Goal: Task Accomplishment & Management: Manage account settings

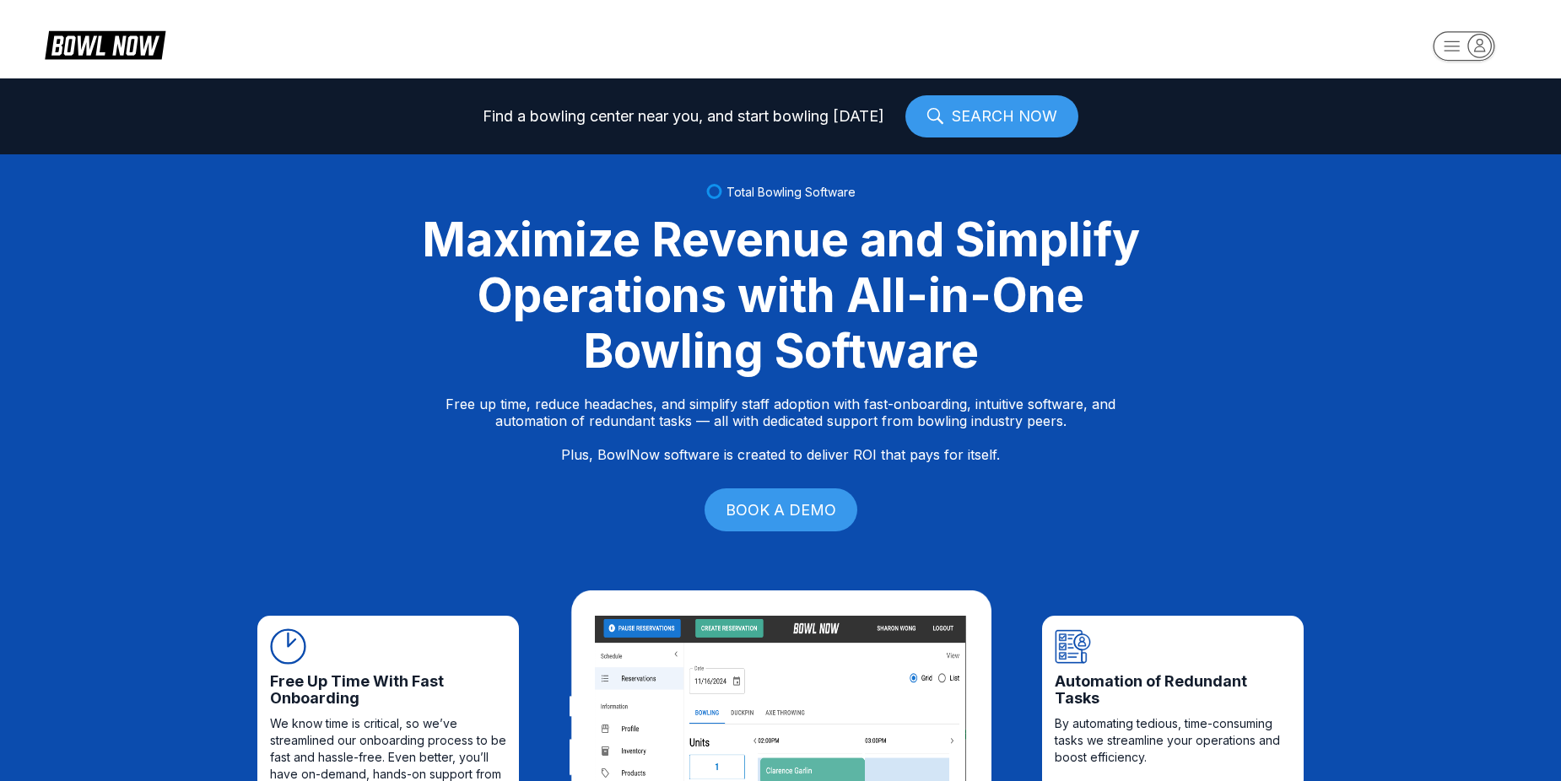
click at [1450, 57] on rect "button" at bounding box center [1464, 46] width 62 height 30
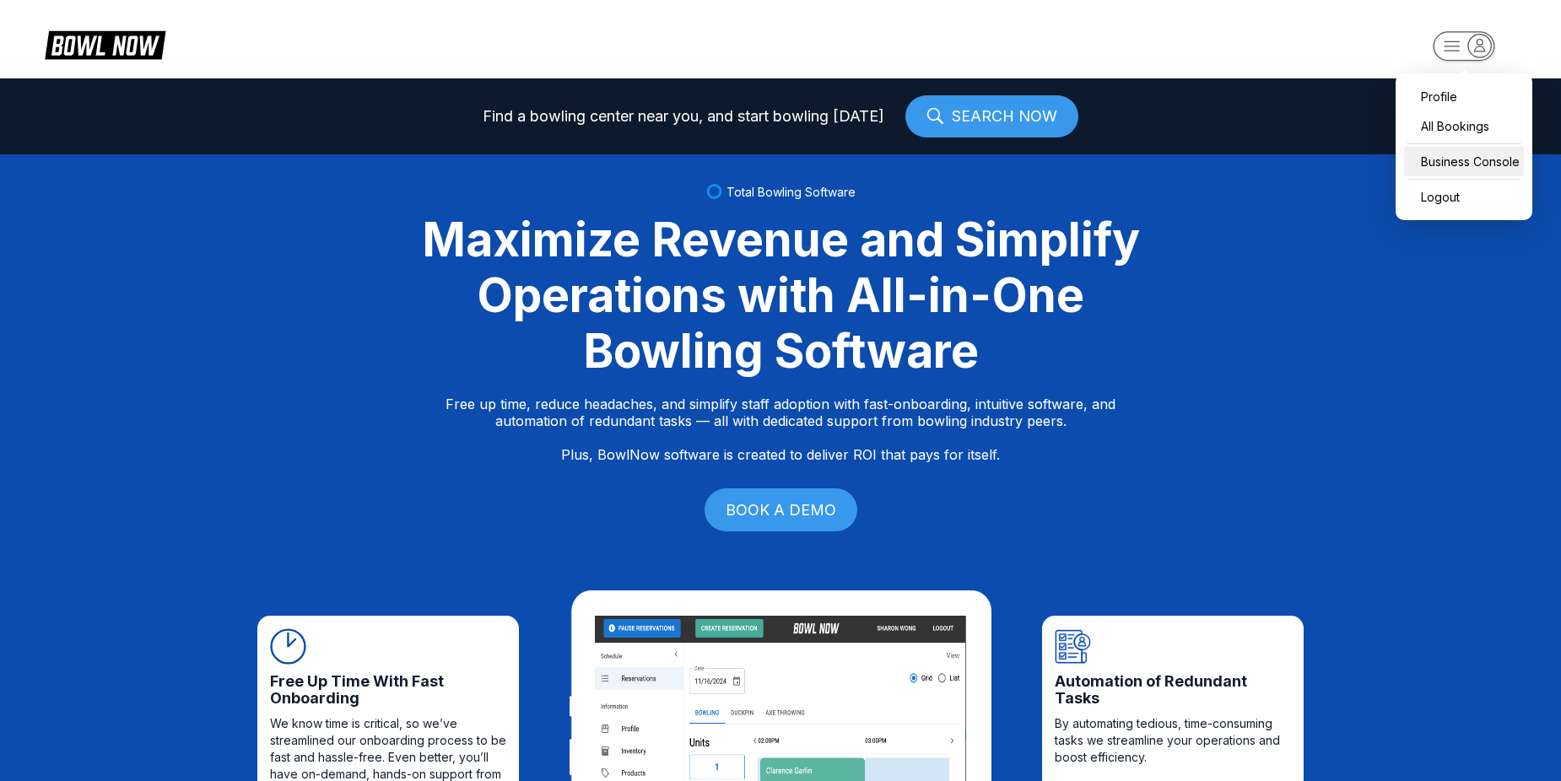
click at [1454, 155] on div "Business Console" at bounding box center [1464, 162] width 120 height 30
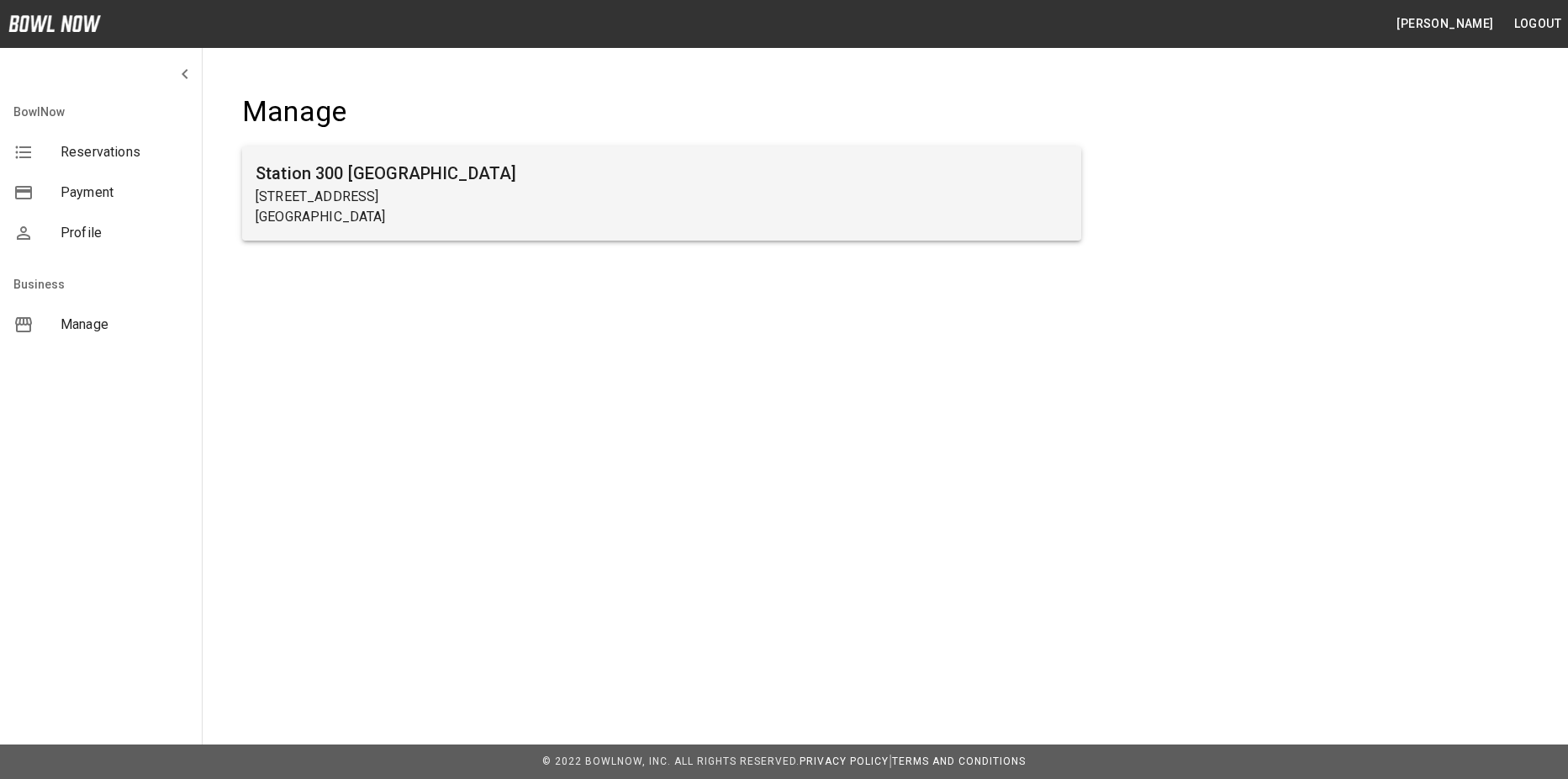
click at [952, 200] on p "[STREET_ADDRESS]" at bounding box center [661, 196] width 812 height 20
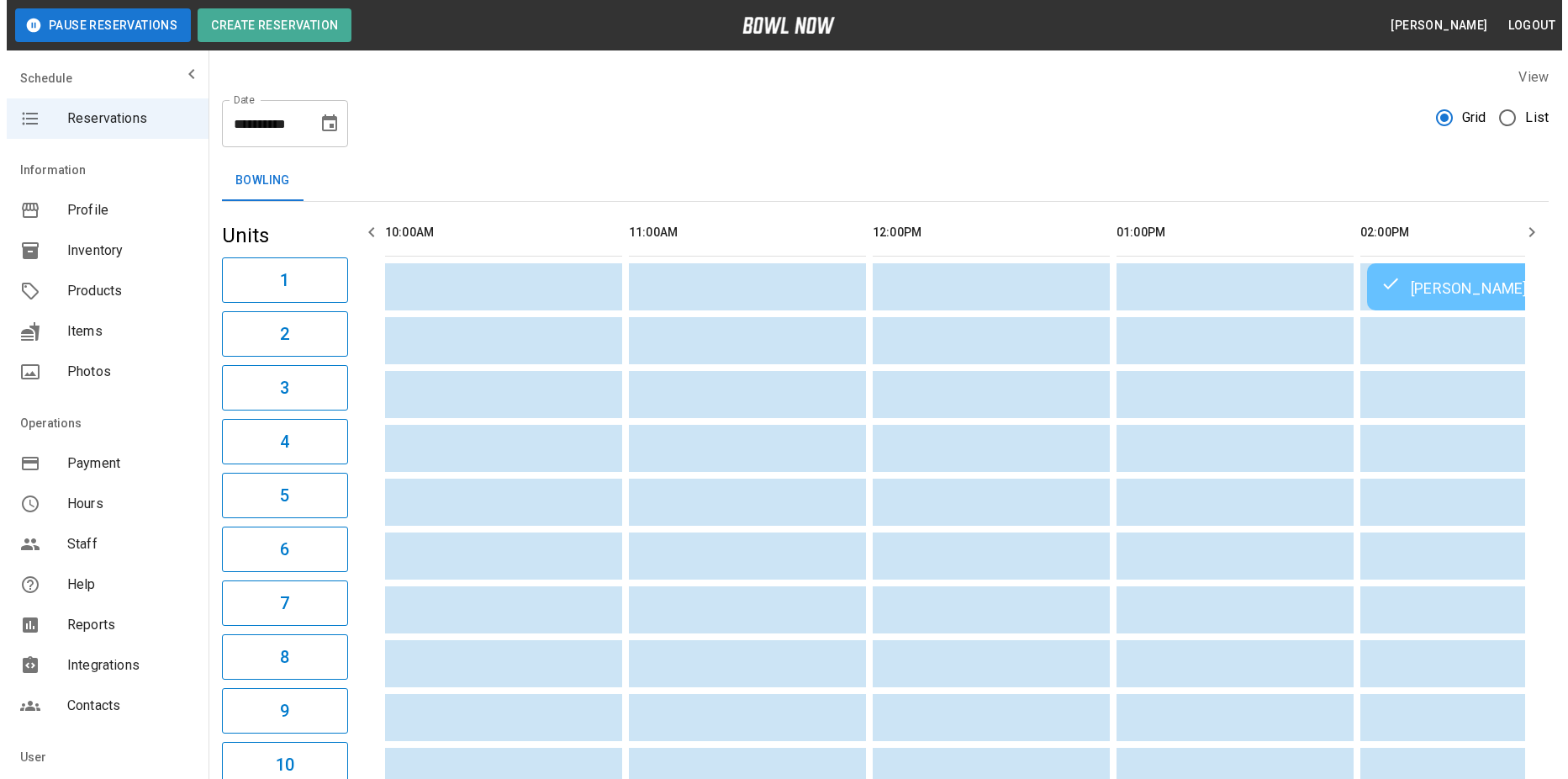
scroll to position [0, 2298]
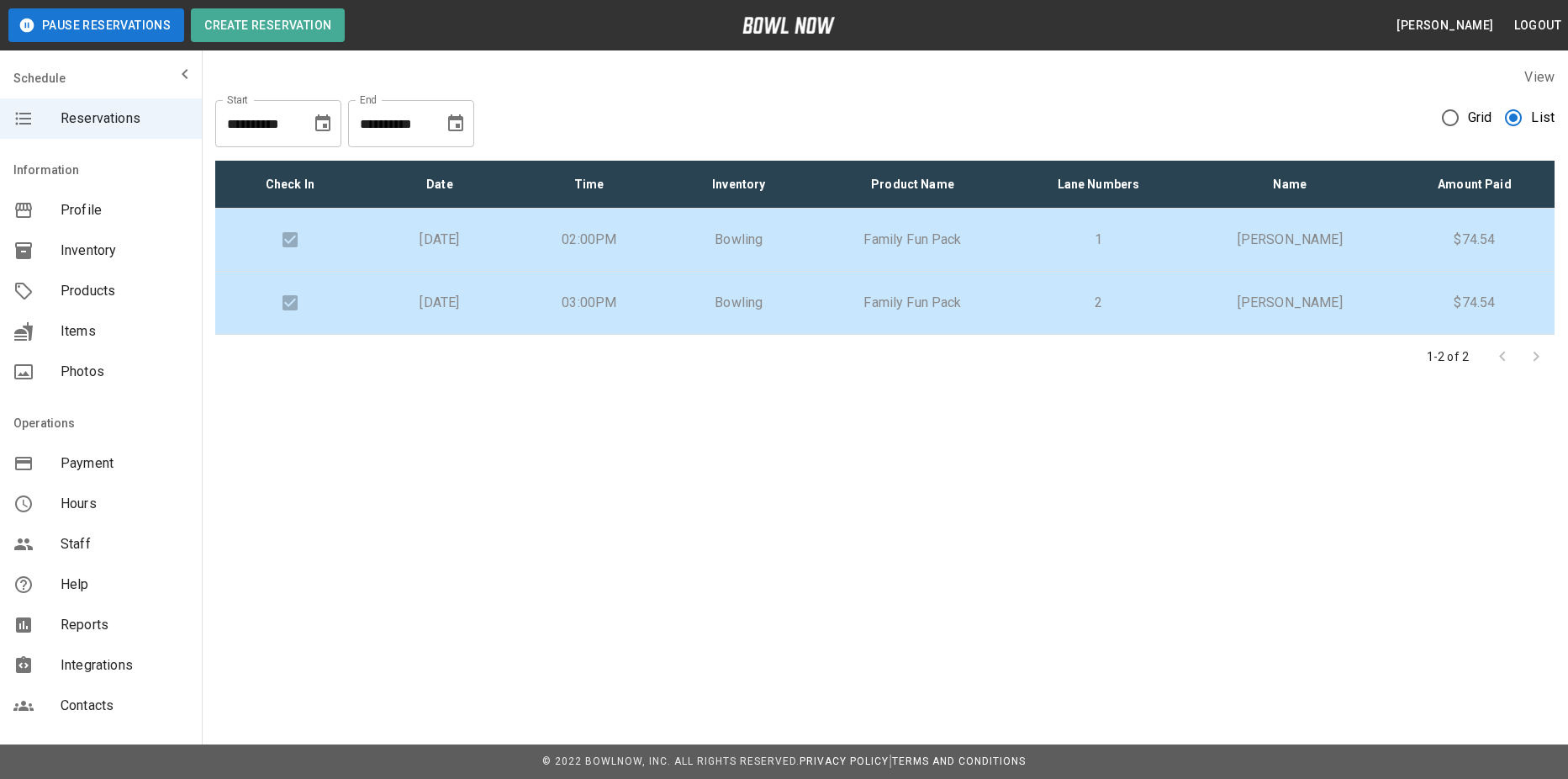
drag, startPoint x: 1412, startPoint y: 266, endPoint x: 1412, endPoint y: 274, distance: 8.0
click at [1412, 274] on tbody "[DATE] 02:00PM Bowling Family Fun Pack 1 [PERSON_NAME] $74.54 [DATE] 03:00PM Bo…" at bounding box center [885, 271] width 1340 height 127
click at [1095, 333] on td "2" at bounding box center [1098, 303] width 173 height 63
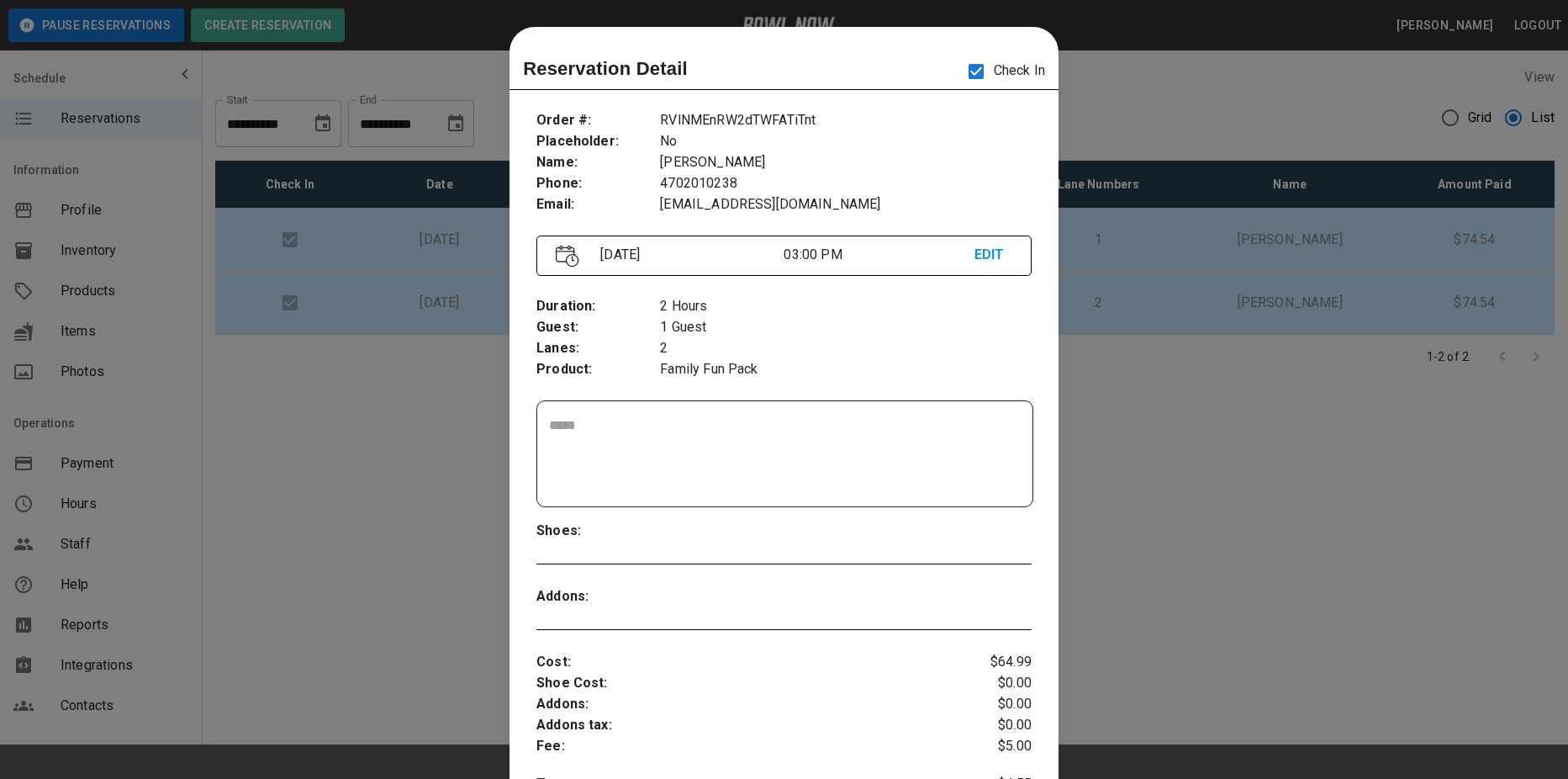
scroll to position [27, 0]
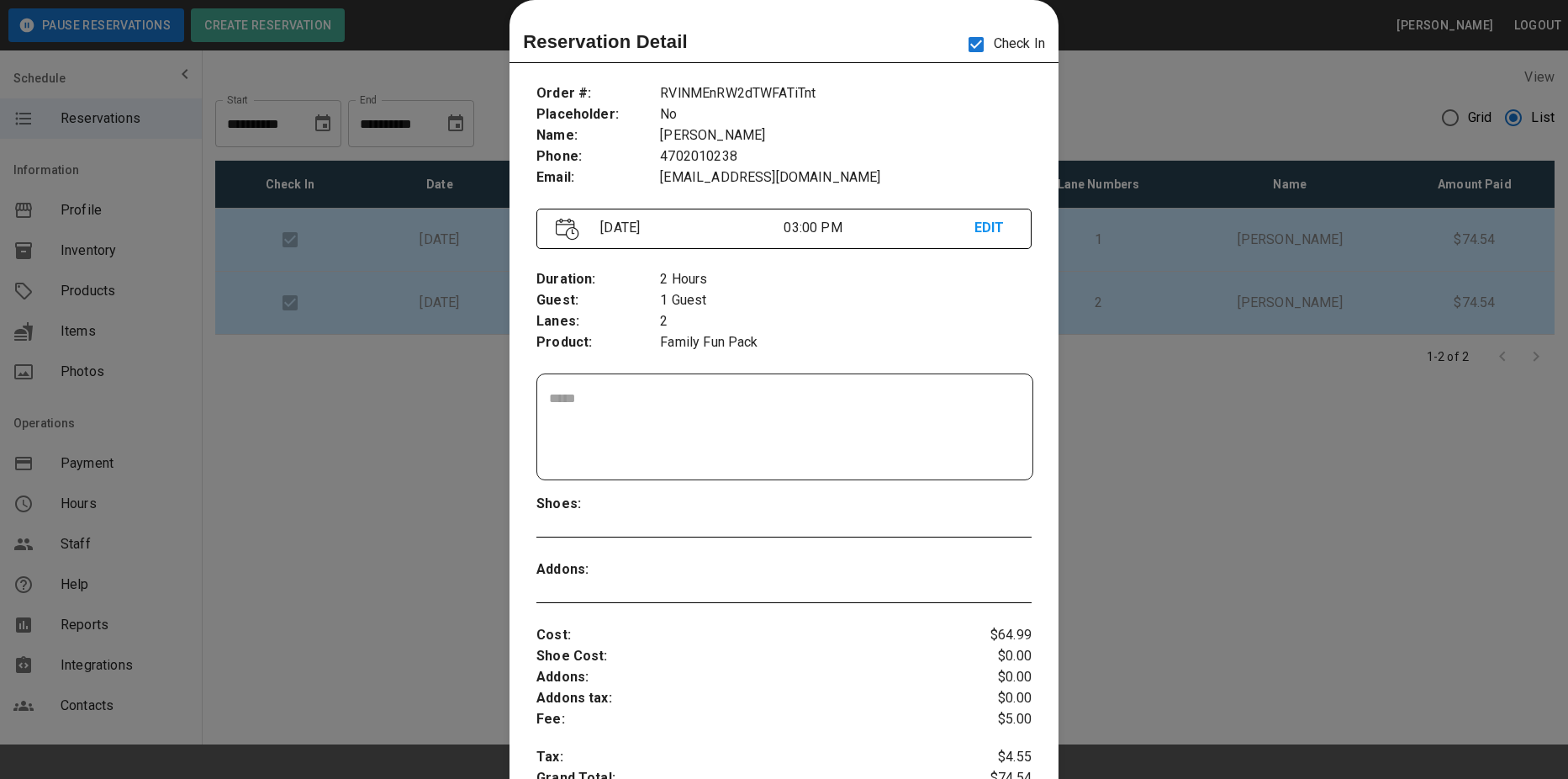
click at [1433, 466] on div at bounding box center [784, 389] width 1568 height 779
